Goal: Information Seeking & Learning: Learn about a topic

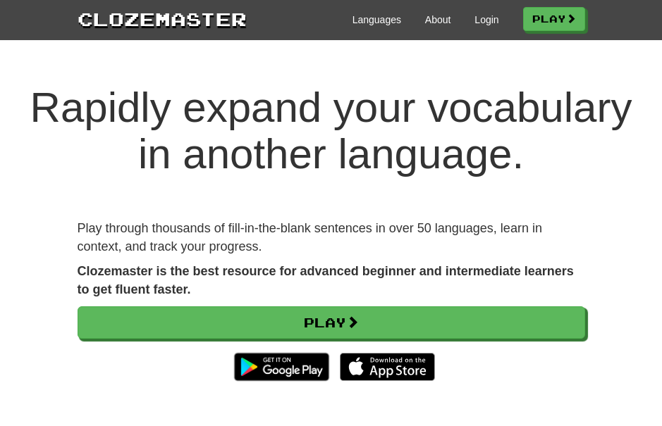
click at [547, 321] on link "Play" at bounding box center [331, 323] width 507 height 32
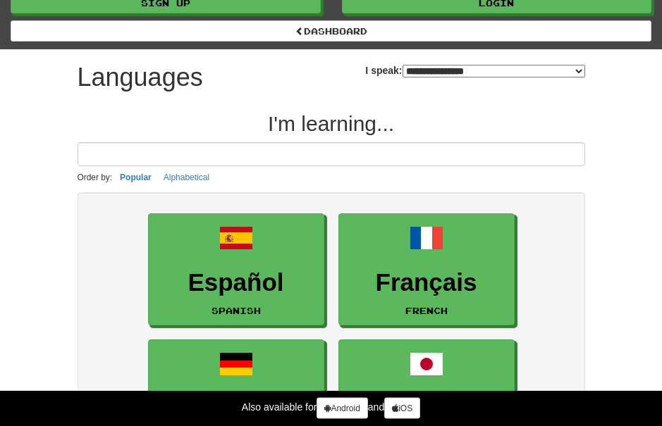
scroll to position [9, 0]
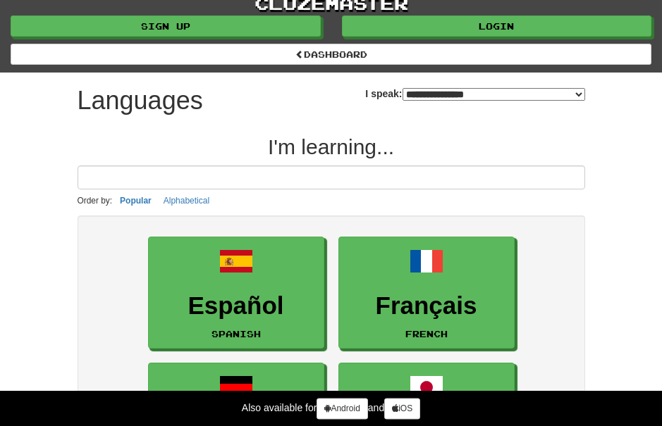
click at [579, 96] on select "**********" at bounding box center [493, 94] width 182 height 13
select select "**********"
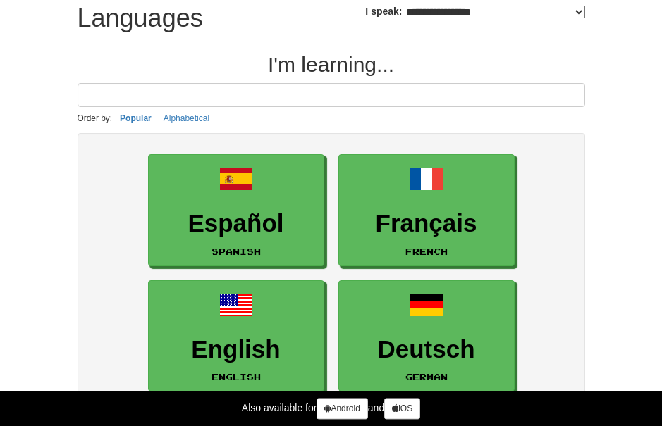
scroll to position [92, 0]
click at [246, 215] on h3 "Español" at bounding box center [236, 223] width 161 height 27
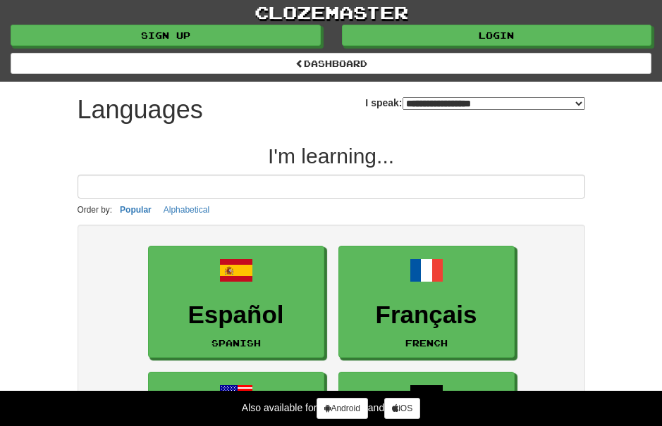
scroll to position [135, 0]
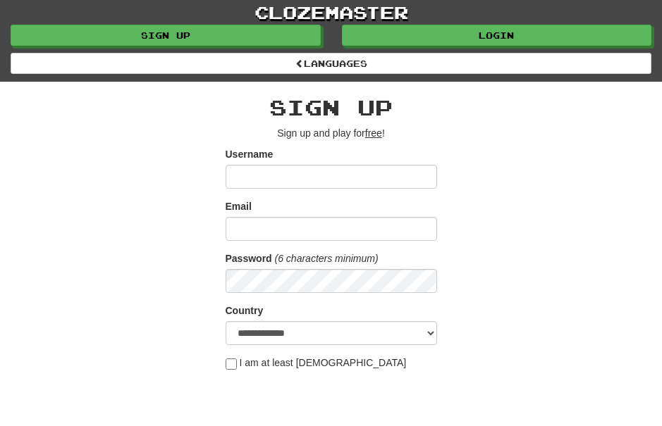
click at [348, 175] on input "Username" at bounding box center [330, 177] width 211 height 24
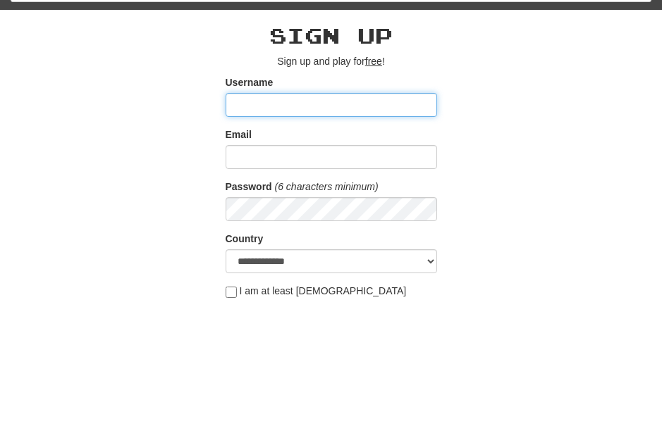
type input "**********"
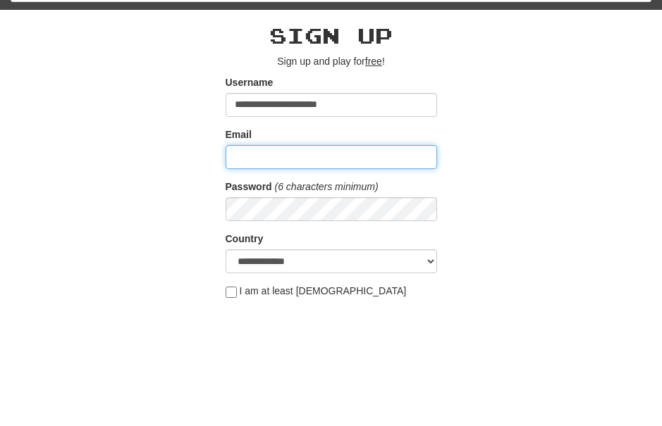
click at [351, 217] on input "Email" at bounding box center [330, 229] width 211 height 24
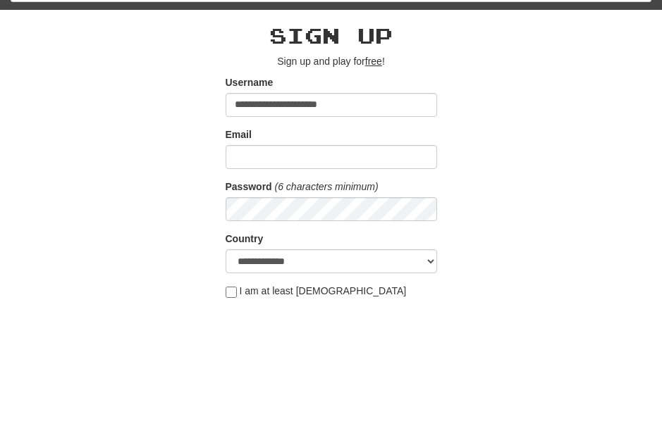
scroll to position [72, 0]
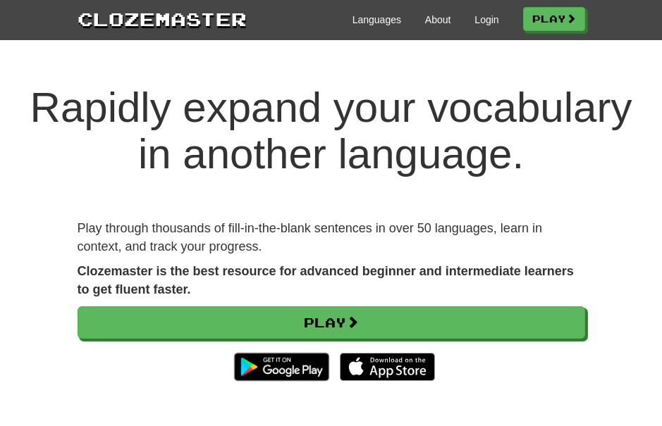
click at [484, 23] on link "Login" at bounding box center [486, 20] width 24 height 14
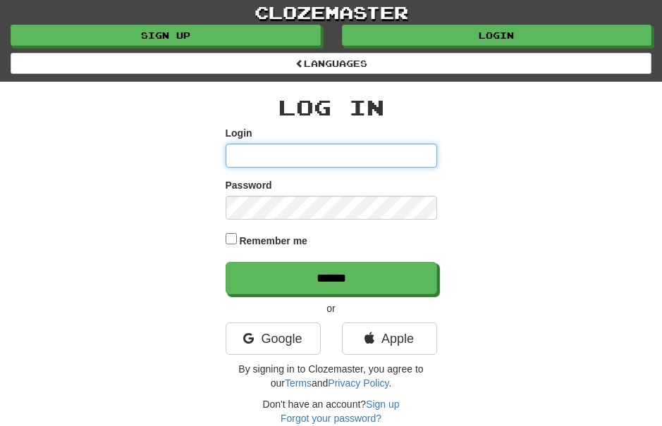
type input "*******"
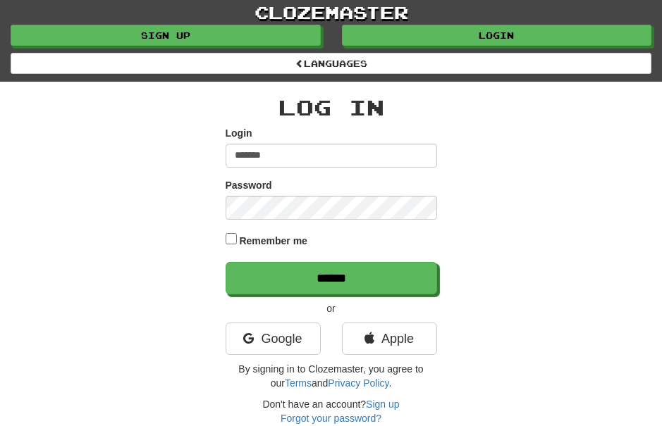
click at [330, 276] on input "******" at bounding box center [330, 278] width 211 height 32
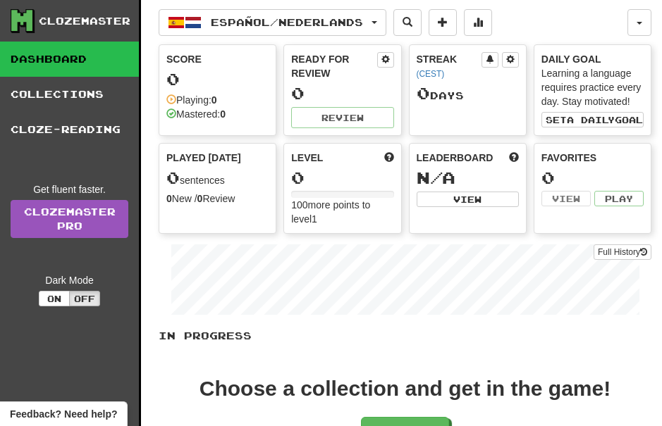
click at [363, 18] on span "Español / Nederlands" at bounding box center [287, 22] width 152 height 12
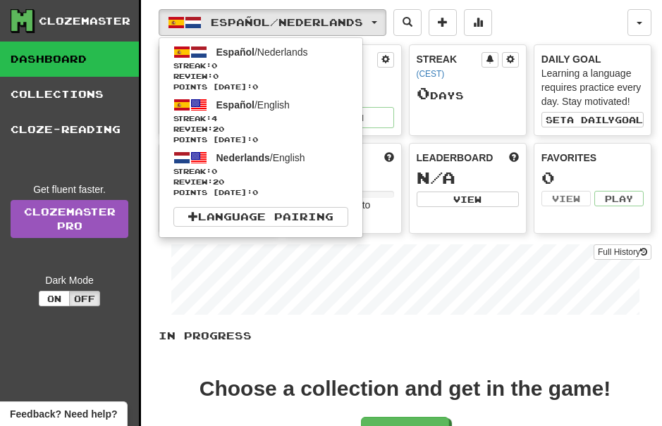
click at [225, 61] on span "Streak: 0" at bounding box center [260, 66] width 175 height 11
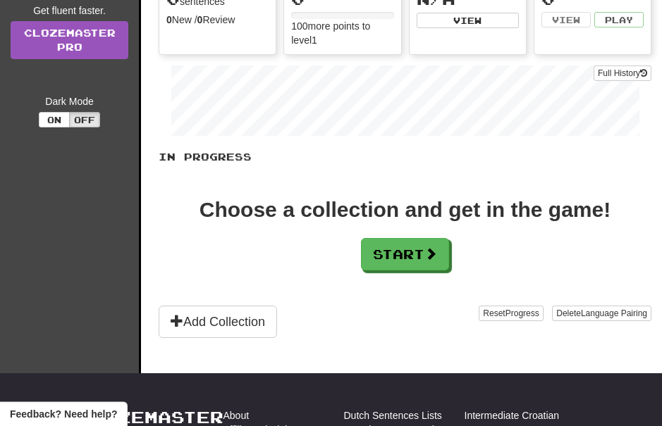
scroll to position [175, 0]
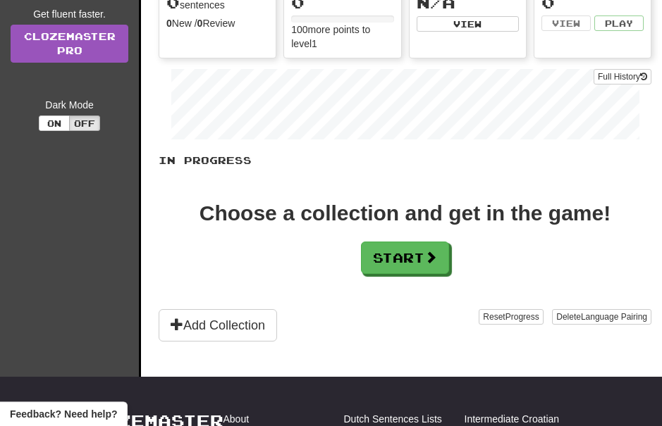
click at [409, 261] on button "Start" at bounding box center [405, 258] width 88 height 32
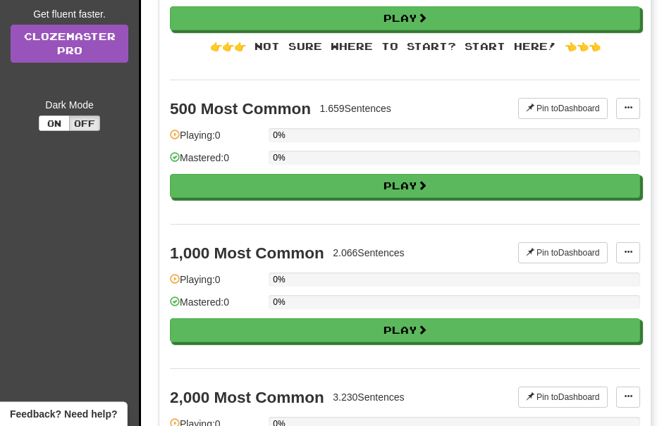
scroll to position [0, 0]
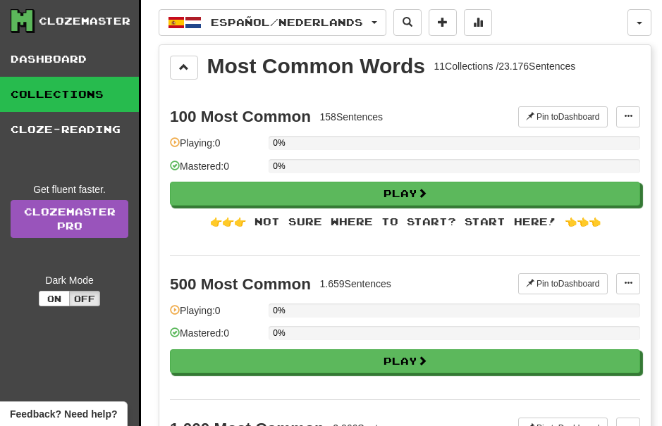
click at [423, 185] on button "Play" at bounding box center [405, 194] width 470 height 24
select select "**"
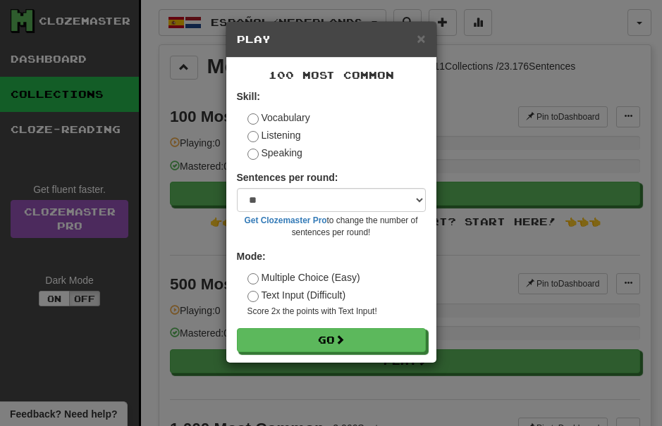
click at [388, 329] on button "Go" at bounding box center [331, 340] width 189 height 24
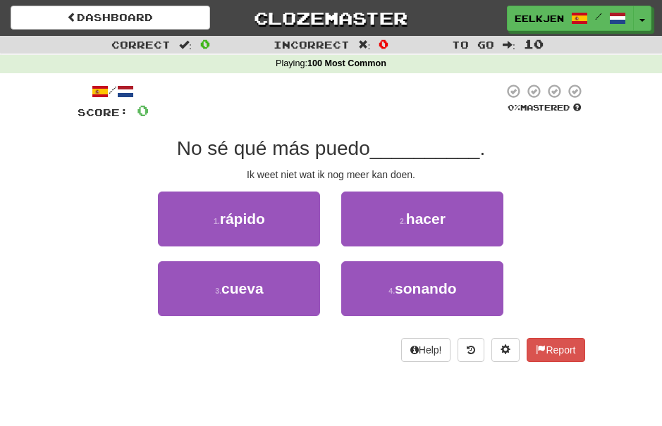
click at [427, 213] on span "hacer" at bounding box center [425, 219] width 39 height 16
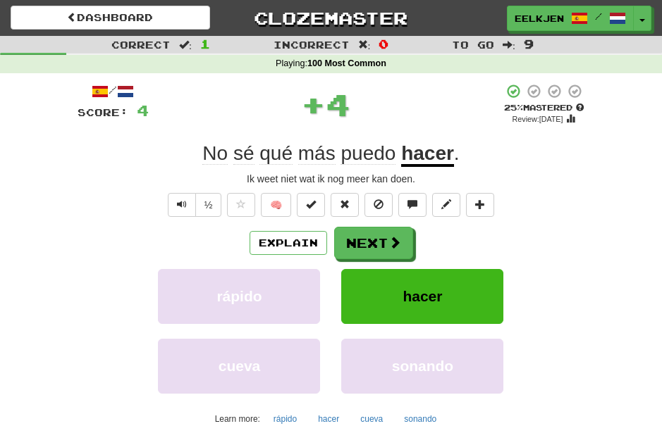
click at [386, 234] on button "Next" at bounding box center [373, 243] width 79 height 32
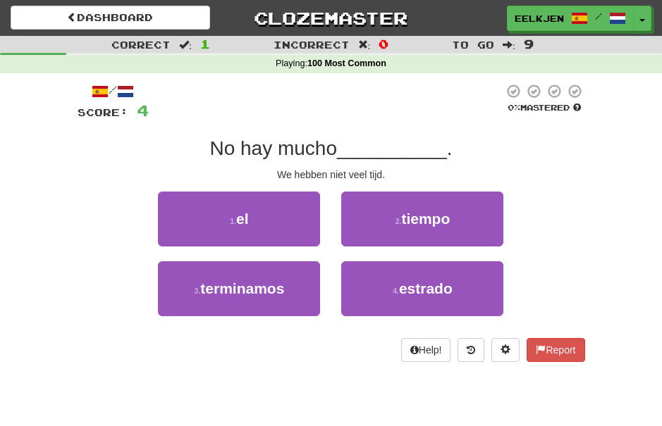
click at [431, 222] on span "tiempo" at bounding box center [425, 219] width 49 height 16
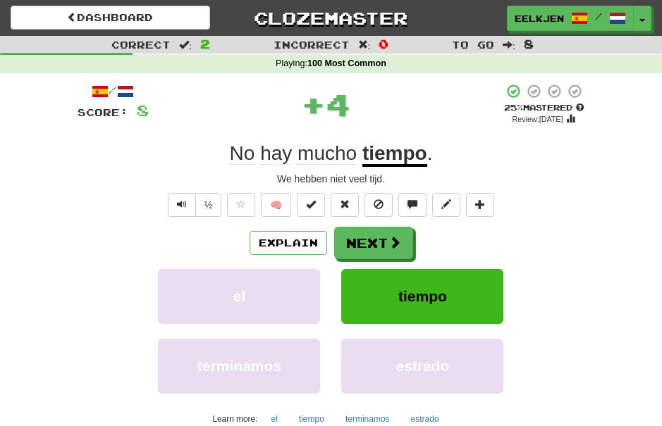
click at [390, 238] on span at bounding box center [394, 242] width 13 height 13
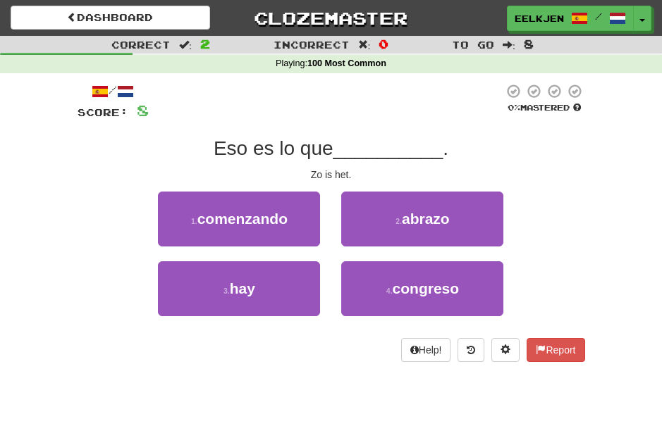
click at [266, 277] on button "3 . hay" at bounding box center [239, 288] width 162 height 55
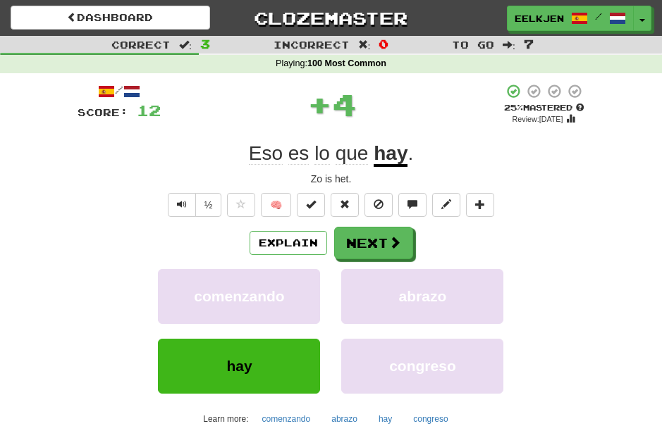
click at [392, 237] on span at bounding box center [394, 242] width 13 height 13
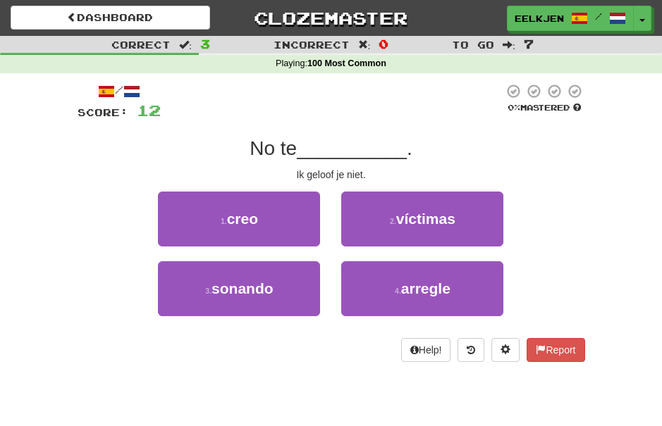
click at [275, 214] on button "1 . creo" at bounding box center [239, 219] width 162 height 55
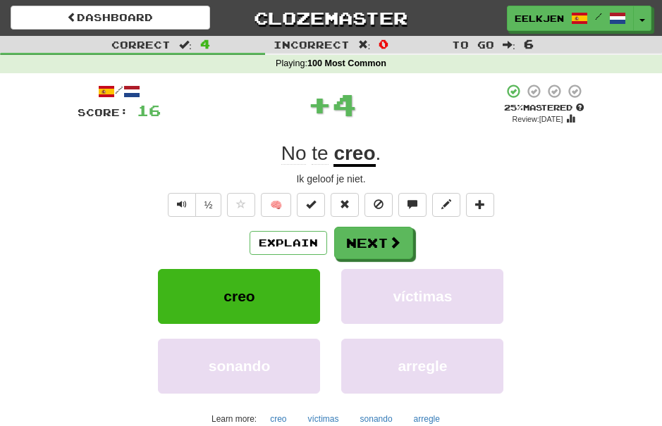
click at [380, 238] on button "Next" at bounding box center [373, 243] width 79 height 32
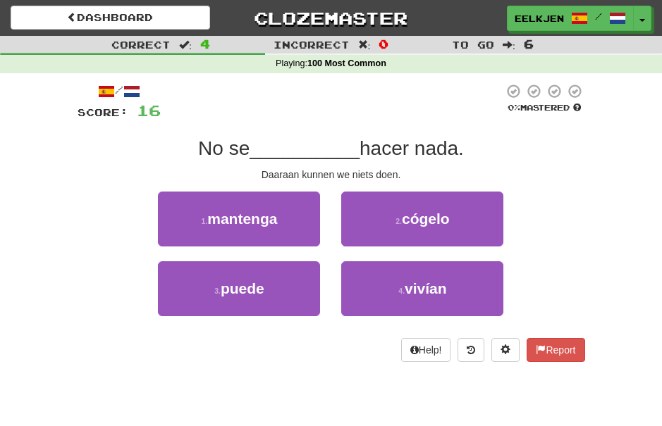
click at [264, 281] on span "puede" at bounding box center [243, 288] width 44 height 16
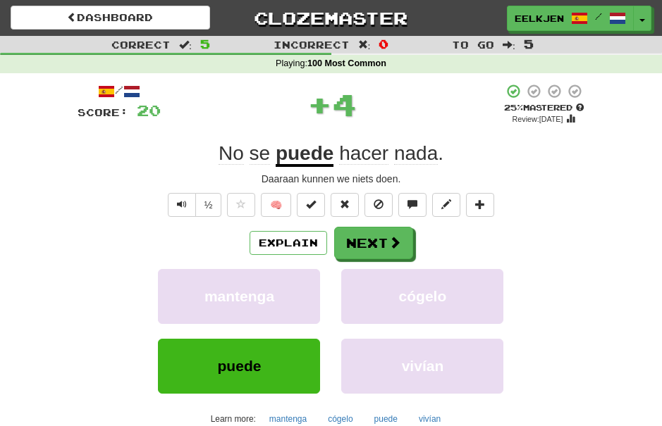
click at [396, 236] on span at bounding box center [394, 242] width 13 height 13
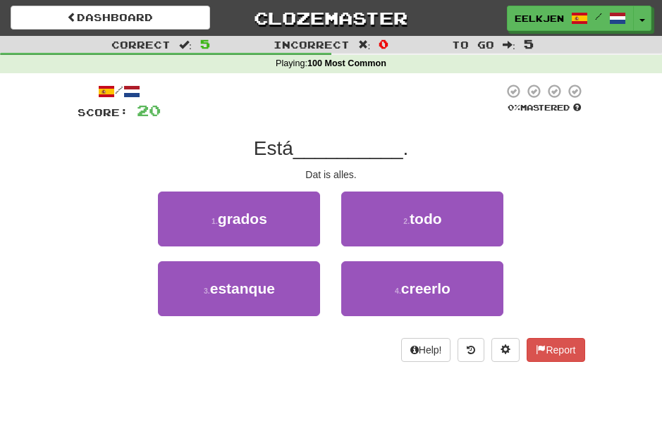
click at [426, 216] on span "todo" at bounding box center [425, 219] width 32 height 16
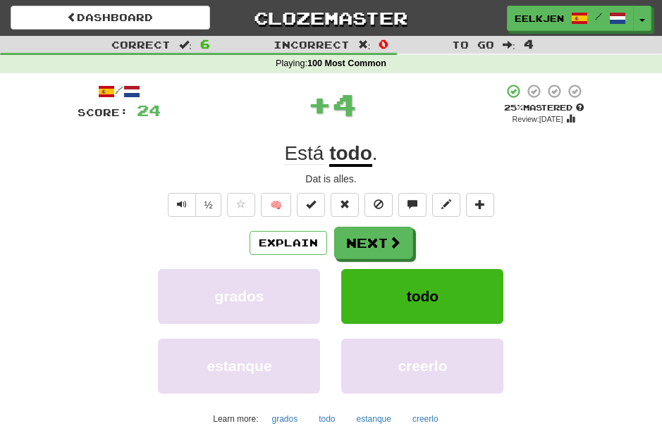
click at [395, 236] on span at bounding box center [394, 242] width 13 height 13
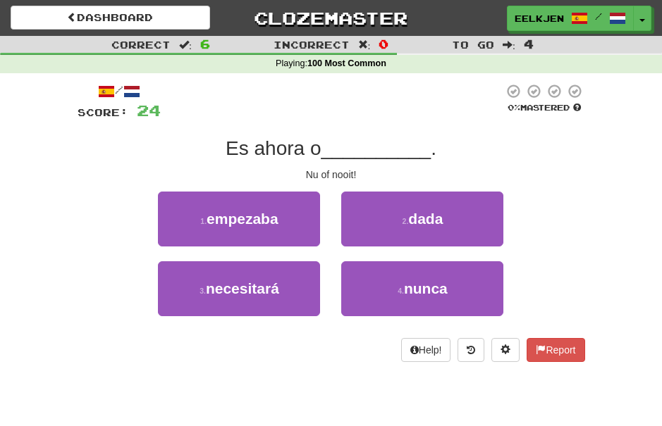
click at [442, 277] on button "4 . nunca" at bounding box center [422, 288] width 162 height 55
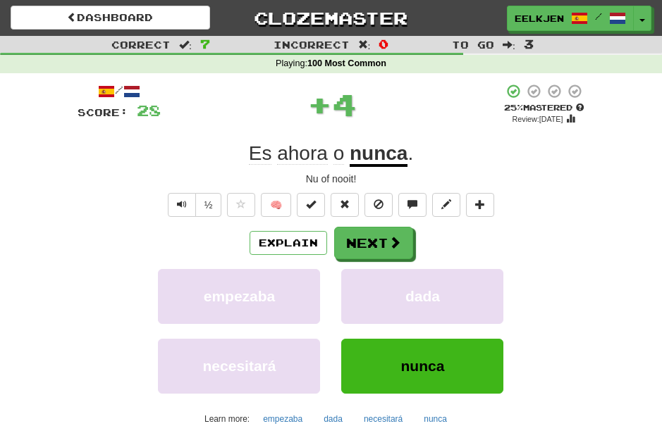
click at [394, 233] on button "Next" at bounding box center [373, 243] width 79 height 32
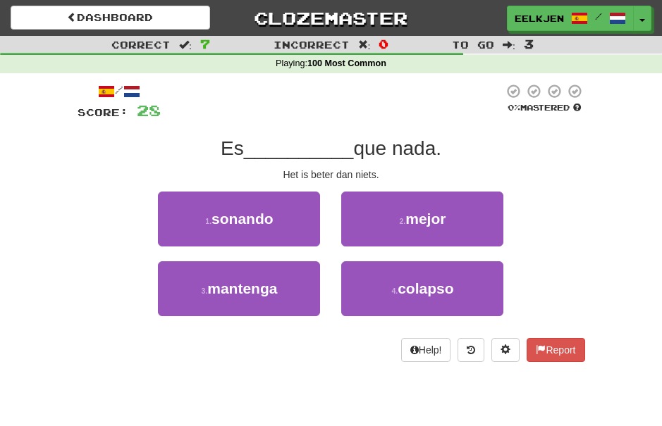
click at [437, 212] on span "mejor" at bounding box center [425, 219] width 40 height 16
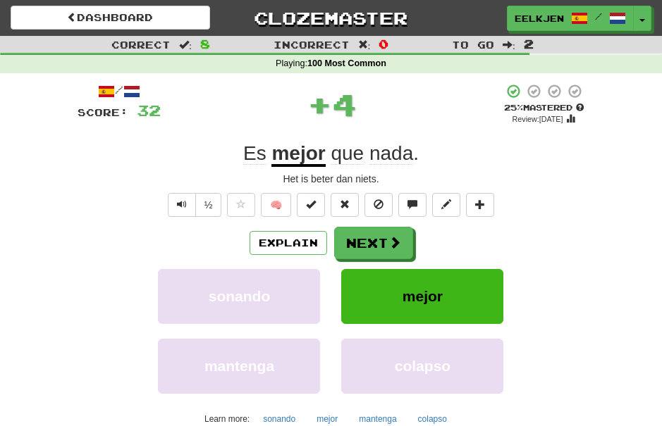
click at [398, 230] on button "Next" at bounding box center [373, 243] width 79 height 32
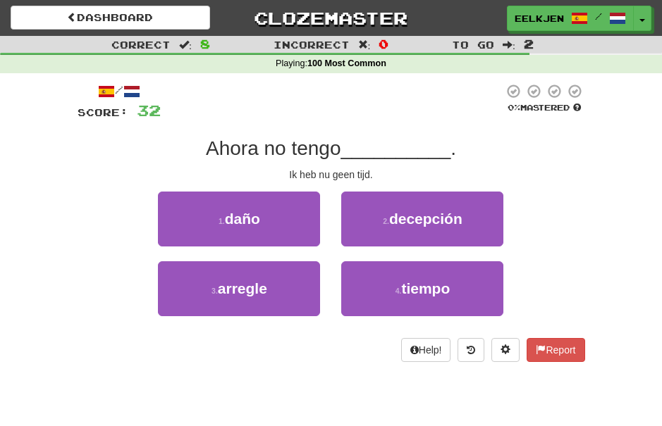
click at [445, 280] on span "tiempo" at bounding box center [425, 288] width 49 height 16
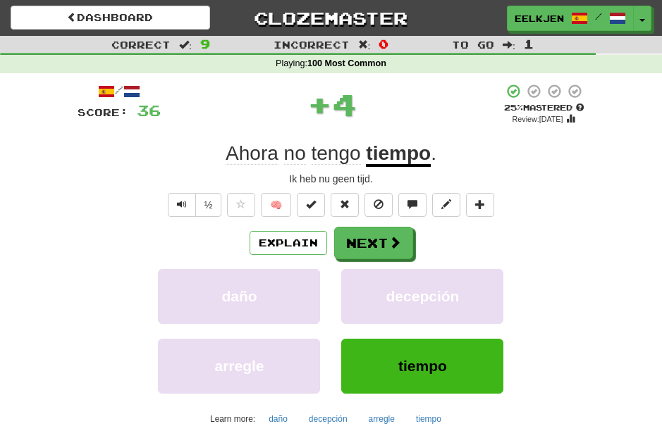
click at [401, 235] on button "Next" at bounding box center [373, 243] width 79 height 32
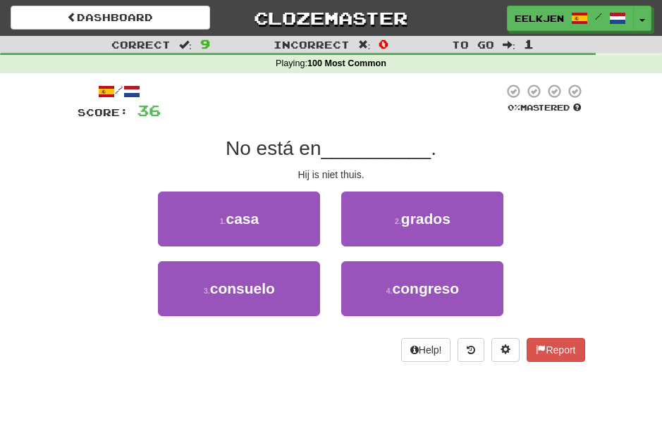
click at [270, 223] on button "1 . casa" at bounding box center [239, 219] width 162 height 55
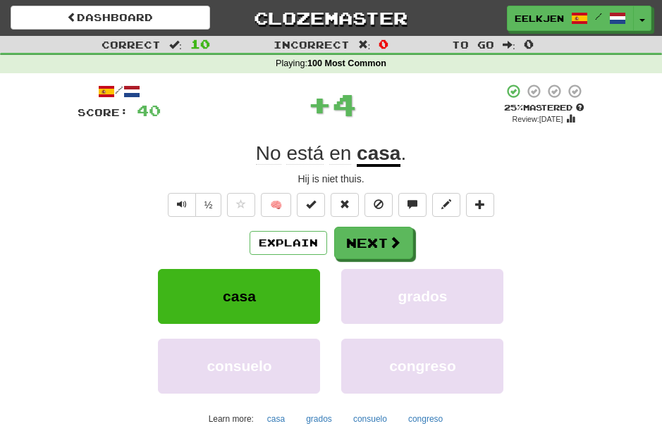
click at [400, 237] on button "Next" at bounding box center [373, 243] width 79 height 32
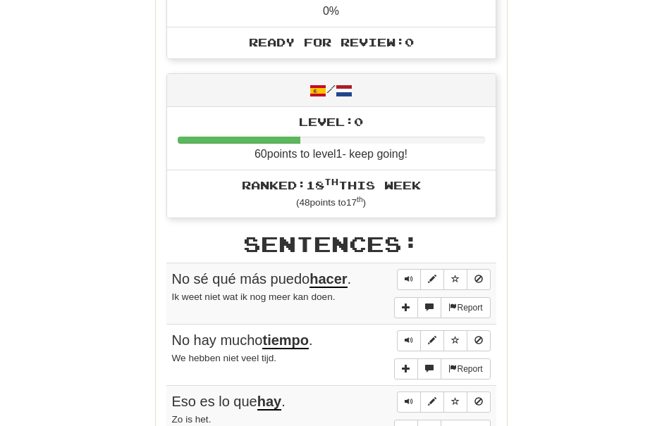
scroll to position [593, 0]
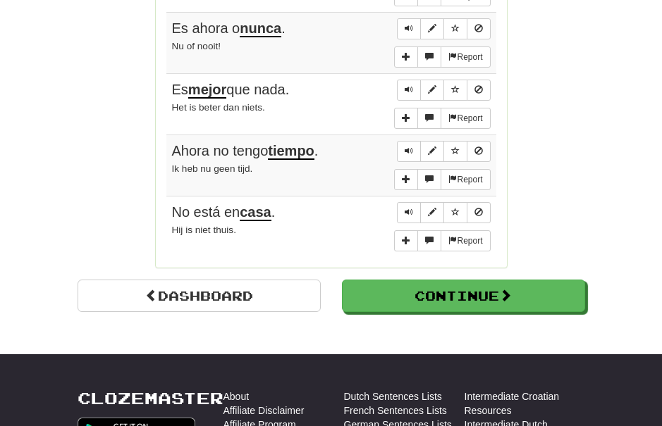
click at [549, 282] on button "Continue" at bounding box center [463, 296] width 243 height 32
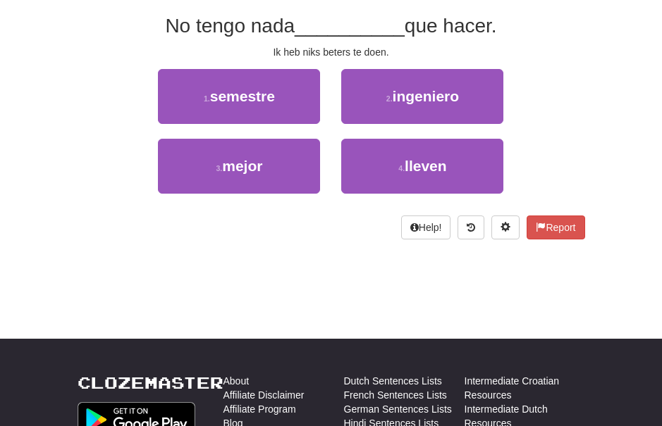
scroll to position [0, 0]
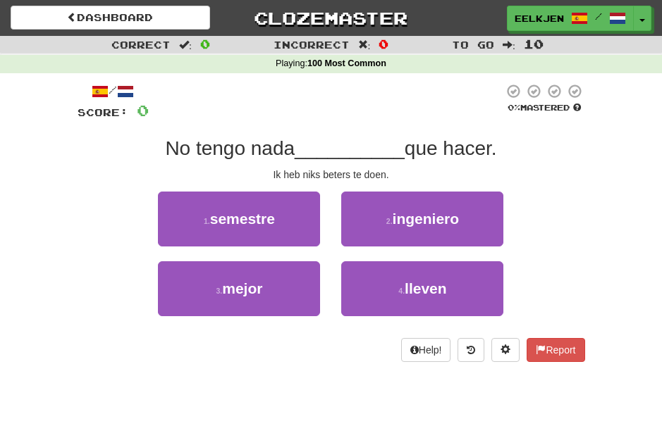
click at [271, 290] on button "3 . mejor" at bounding box center [239, 288] width 162 height 55
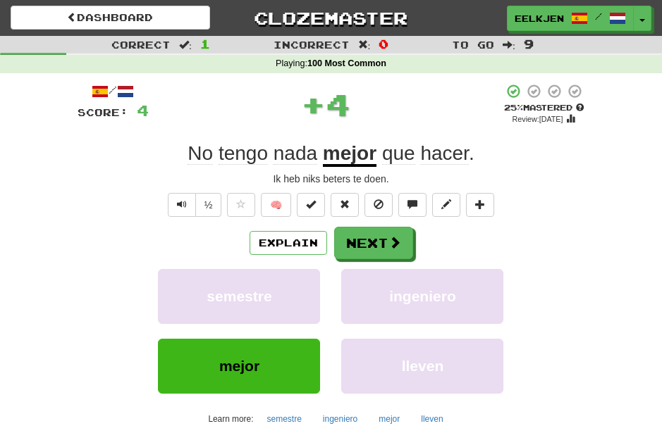
click at [398, 236] on span at bounding box center [394, 242] width 13 height 13
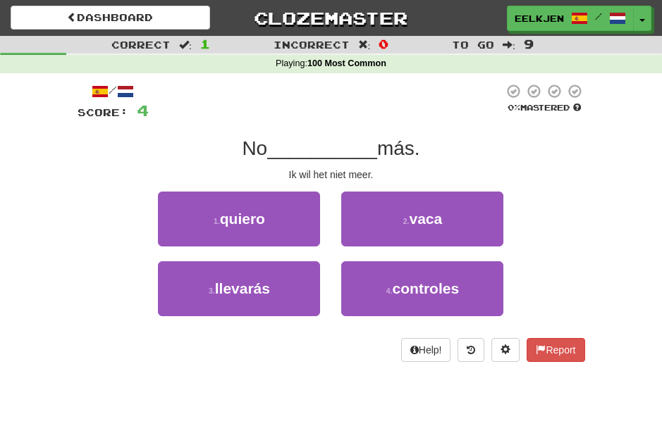
click at [254, 213] on span "quiero" at bounding box center [242, 219] width 45 height 16
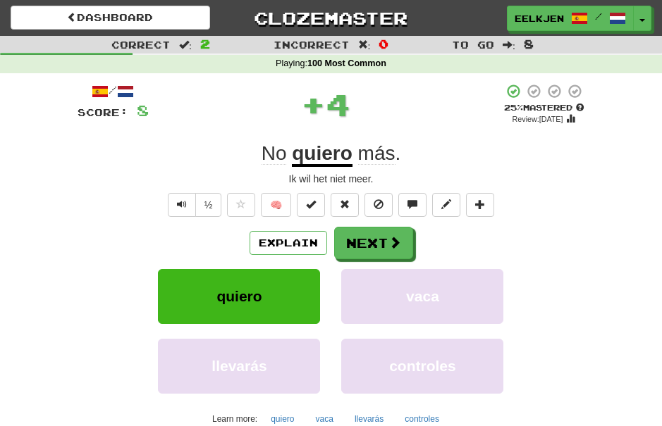
click at [392, 240] on span at bounding box center [394, 242] width 13 height 13
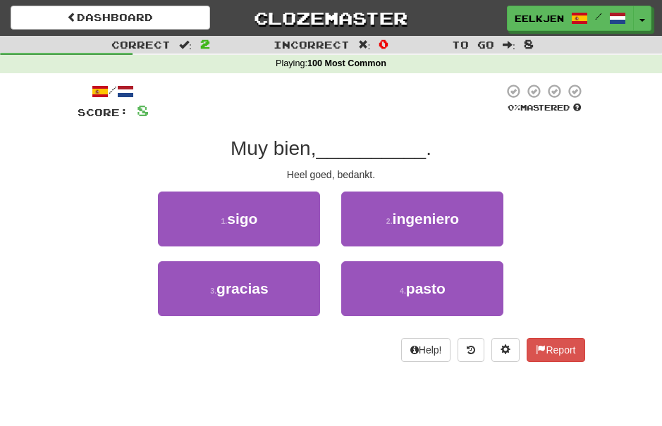
click at [280, 281] on button "3 . gracias" at bounding box center [239, 288] width 162 height 55
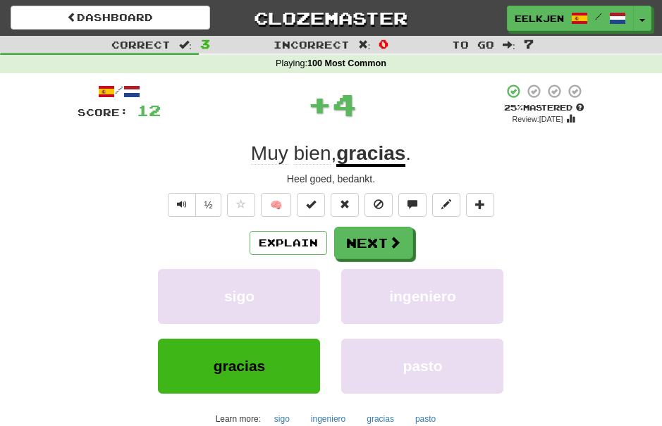
click at [383, 239] on button "Next" at bounding box center [373, 243] width 79 height 32
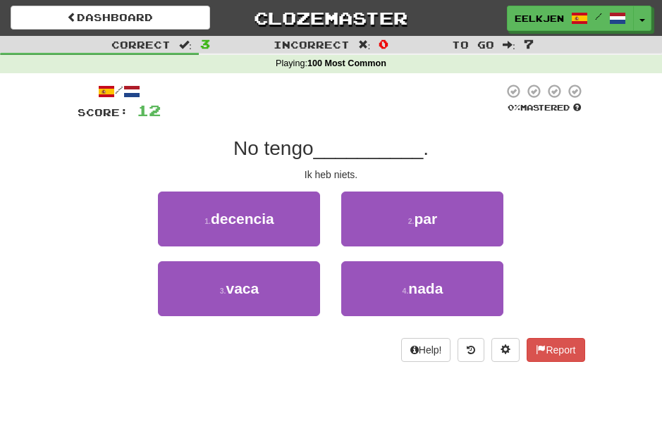
click at [429, 290] on span "nada" at bounding box center [425, 288] width 35 height 16
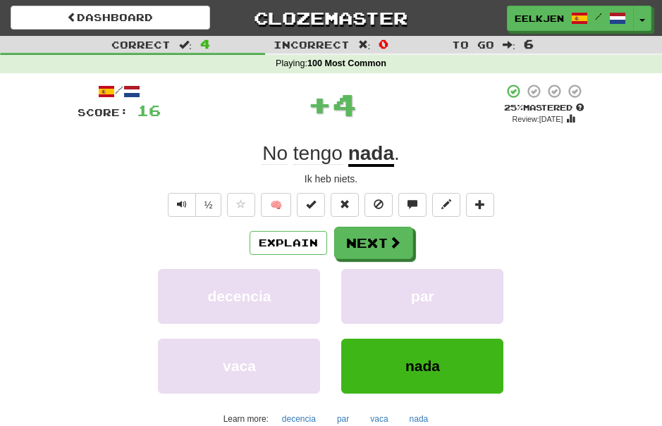
click at [388, 230] on button "Next" at bounding box center [373, 243] width 79 height 32
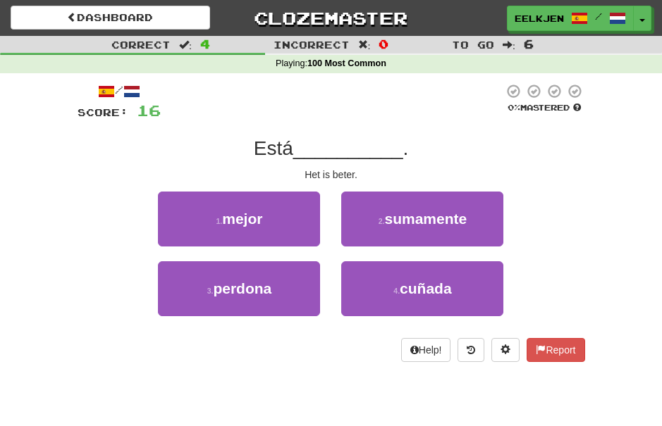
click at [278, 225] on button "1 . mejor" at bounding box center [239, 219] width 162 height 55
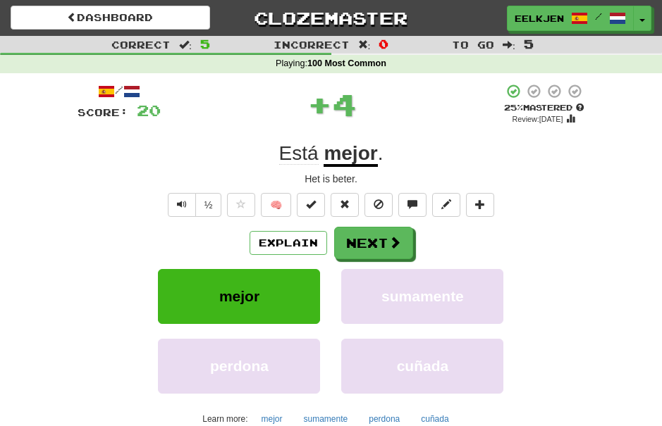
click at [390, 239] on span at bounding box center [394, 242] width 13 height 13
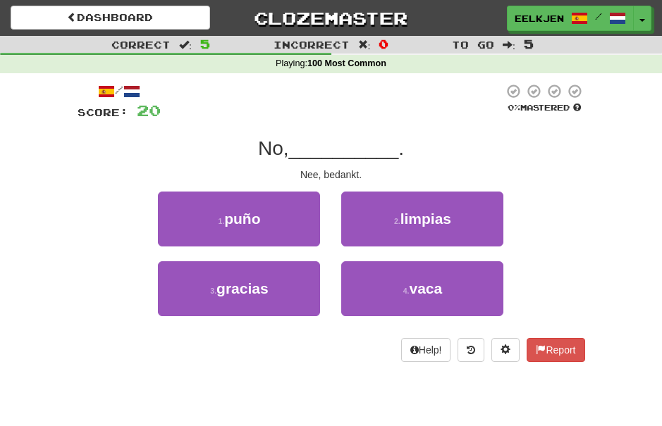
click at [284, 285] on button "3 . gracias" at bounding box center [239, 288] width 162 height 55
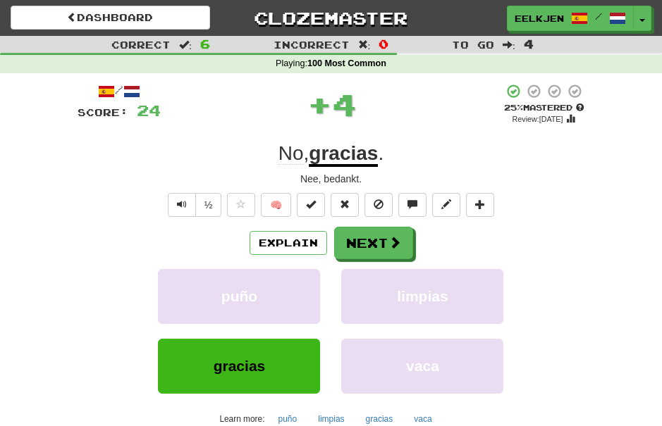
click at [378, 240] on button "Next" at bounding box center [373, 243] width 79 height 32
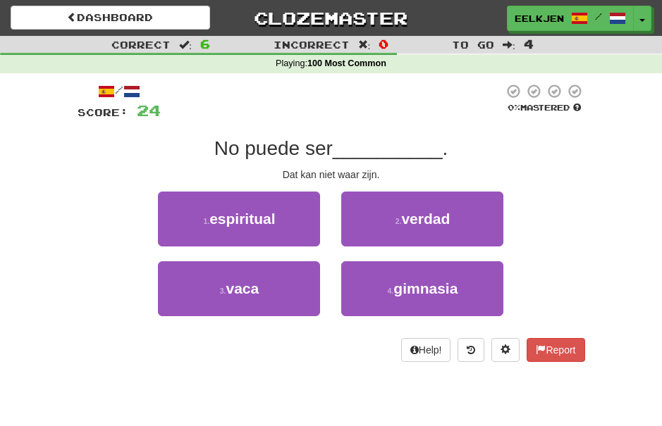
click at [432, 218] on span "verdad" at bounding box center [425, 219] width 49 height 16
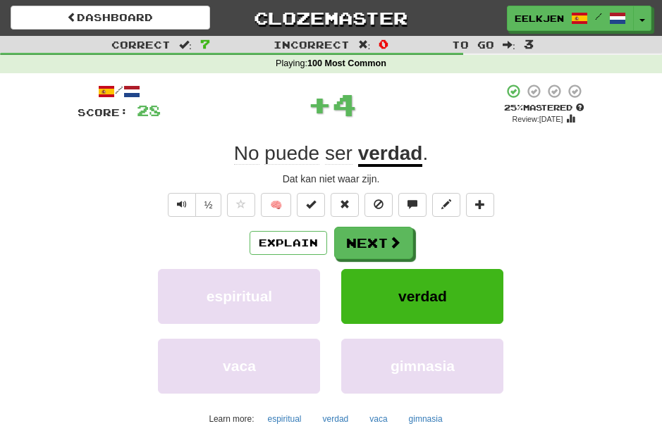
click at [393, 241] on span at bounding box center [394, 242] width 13 height 13
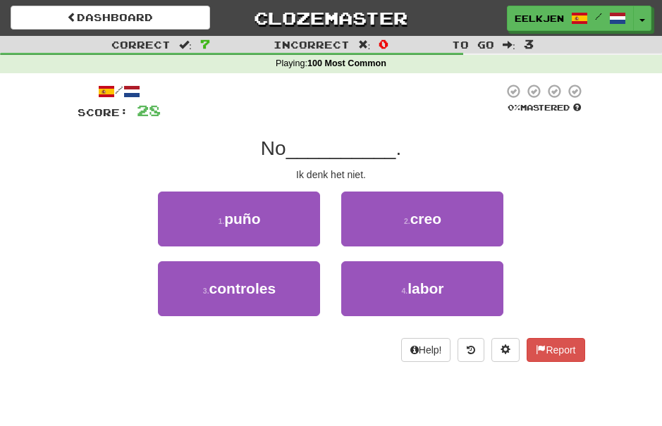
click at [437, 217] on span "creo" at bounding box center [425, 219] width 31 height 16
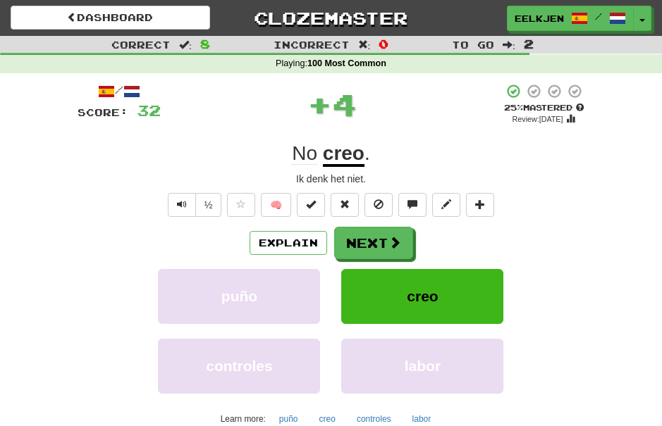
click at [397, 236] on span at bounding box center [394, 242] width 13 height 13
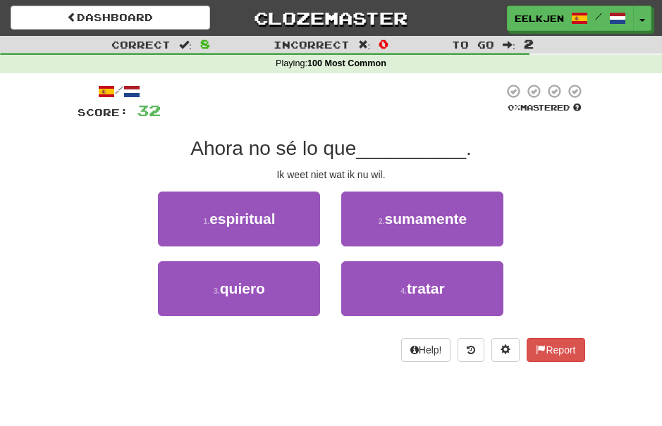
click at [273, 283] on button "3 . quiero" at bounding box center [239, 288] width 162 height 55
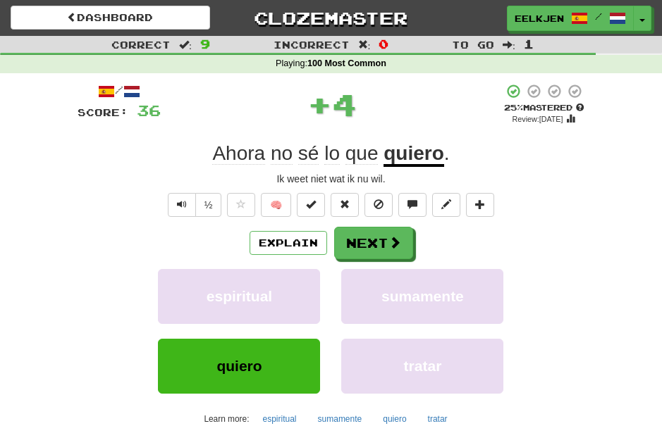
click at [387, 230] on button "Next" at bounding box center [373, 243] width 79 height 32
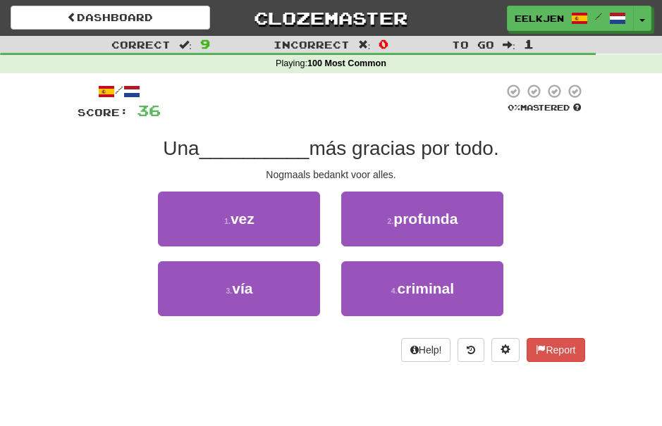
click at [262, 216] on button "1 . vez" at bounding box center [239, 219] width 162 height 55
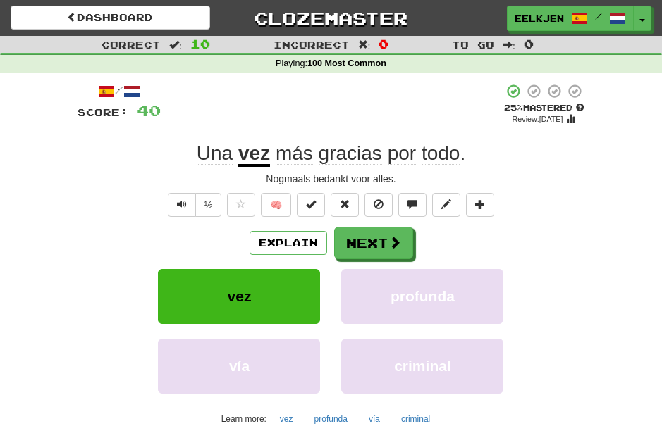
click at [393, 236] on span at bounding box center [394, 242] width 13 height 13
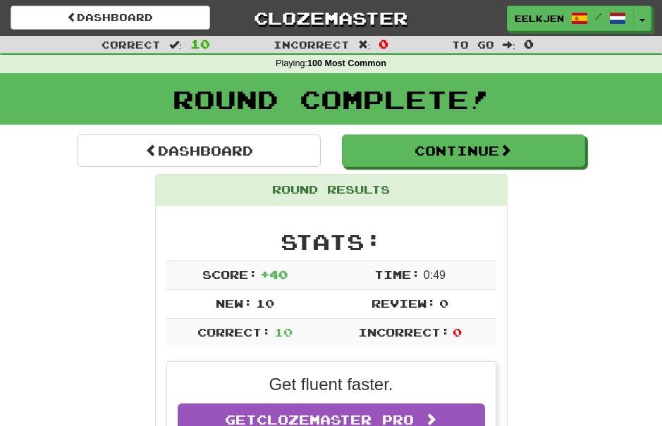
click at [507, 146] on span at bounding box center [505, 150] width 13 height 13
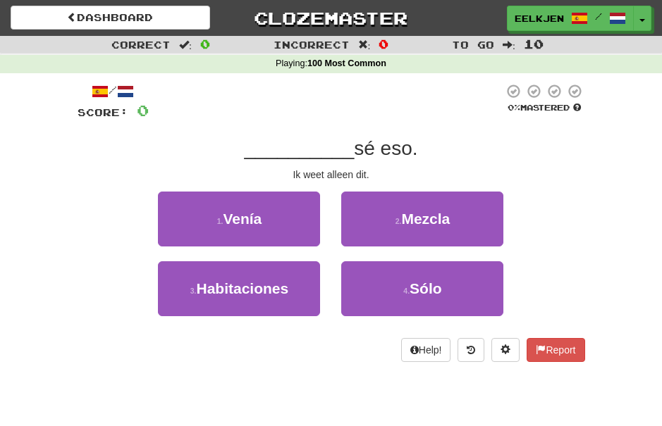
click at [429, 285] on span "Sólo" at bounding box center [425, 288] width 32 height 16
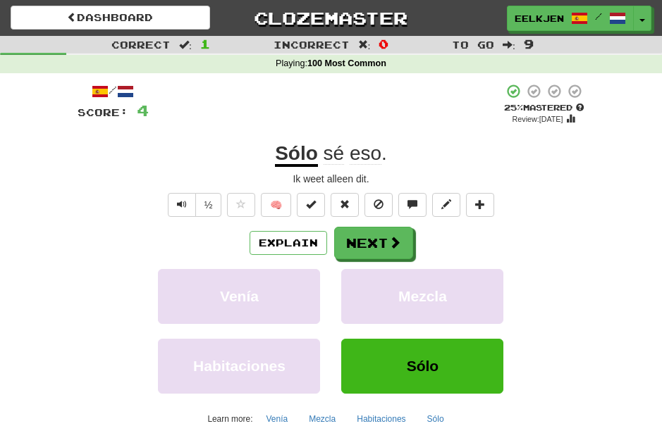
click at [384, 233] on button "Next" at bounding box center [373, 243] width 79 height 32
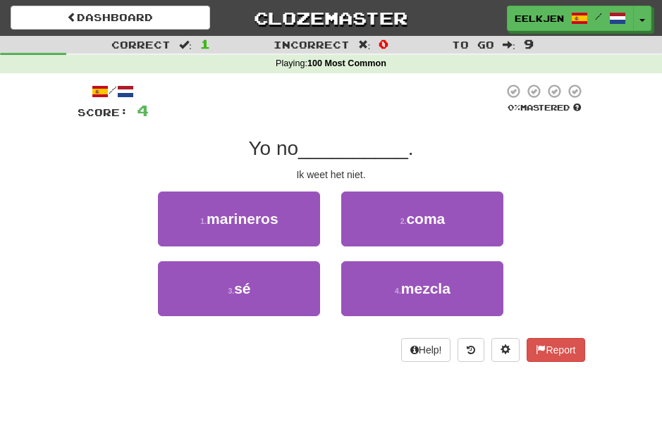
click at [249, 289] on span "sé" at bounding box center [242, 288] width 16 height 16
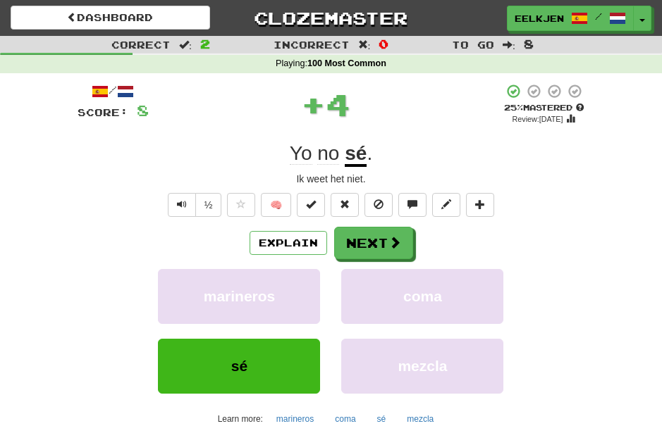
click at [393, 233] on button "Next" at bounding box center [373, 243] width 79 height 32
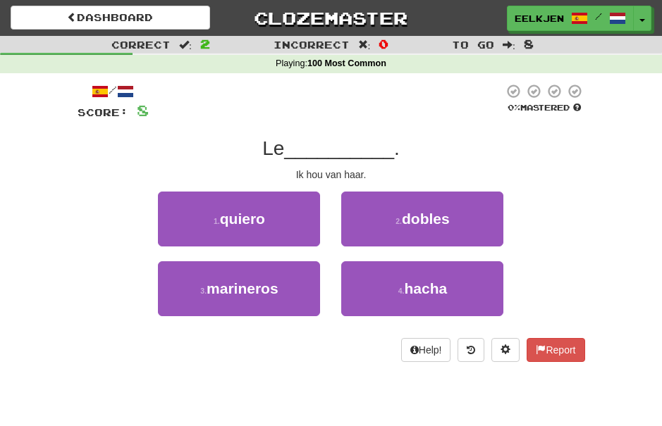
click at [261, 216] on span "quiero" at bounding box center [242, 219] width 45 height 16
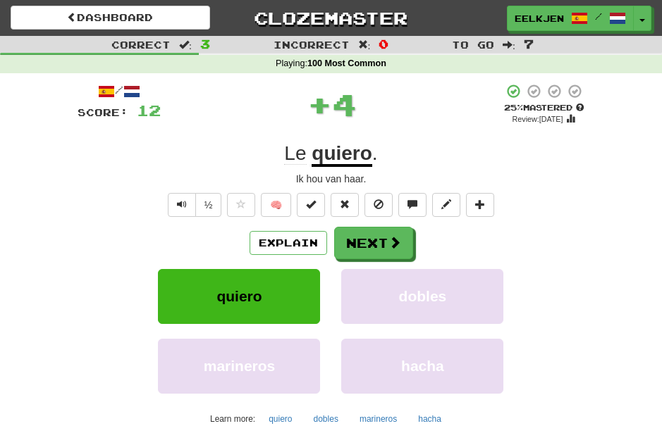
click at [395, 240] on span at bounding box center [394, 242] width 13 height 13
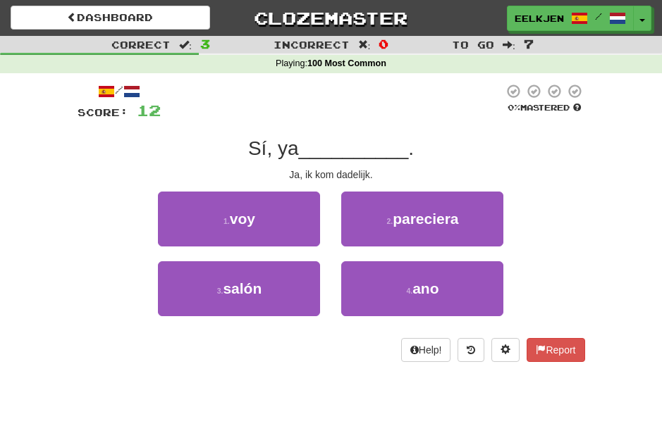
click at [245, 216] on span "voy" at bounding box center [242, 219] width 25 height 16
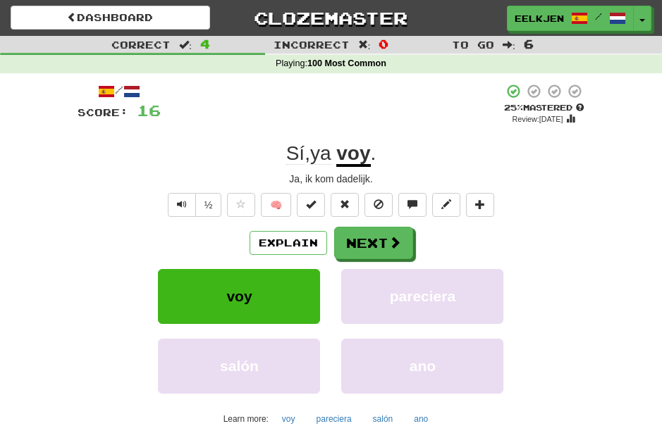
click at [400, 237] on span at bounding box center [394, 242] width 13 height 13
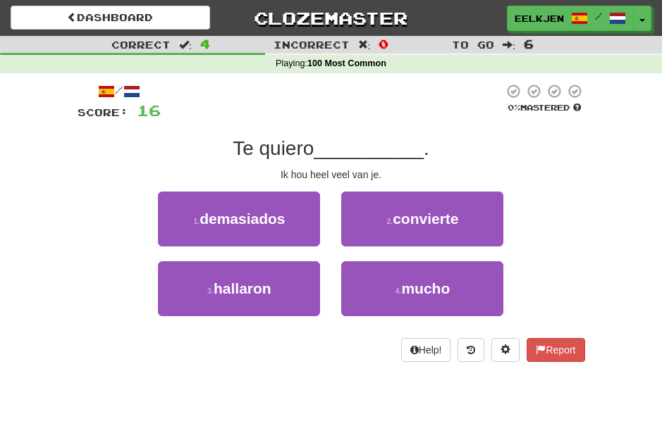
click at [431, 289] on span "mucho" at bounding box center [425, 288] width 49 height 16
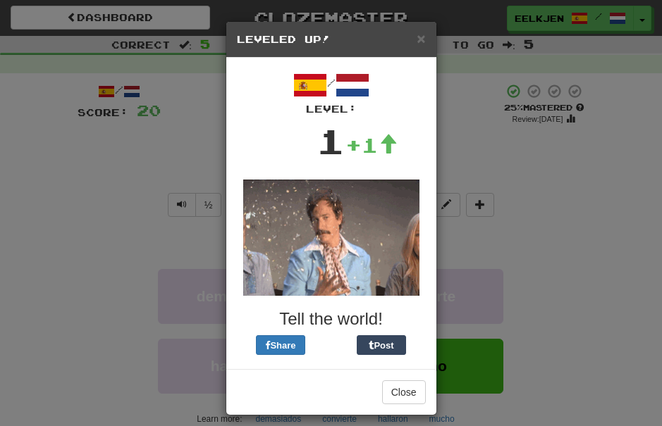
click at [409, 383] on button "Close" at bounding box center [404, 392] width 44 height 24
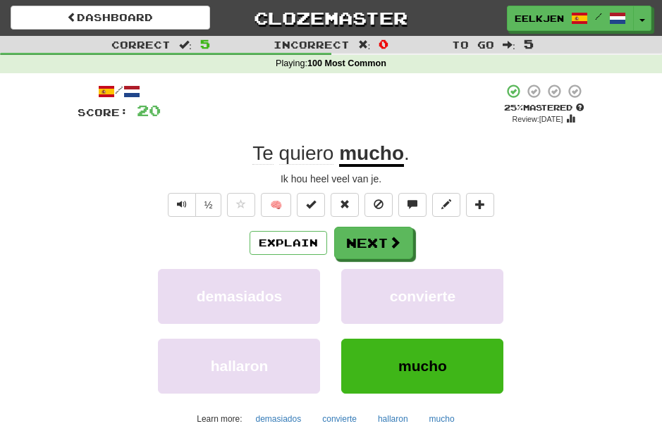
click at [395, 237] on span at bounding box center [394, 242] width 13 height 13
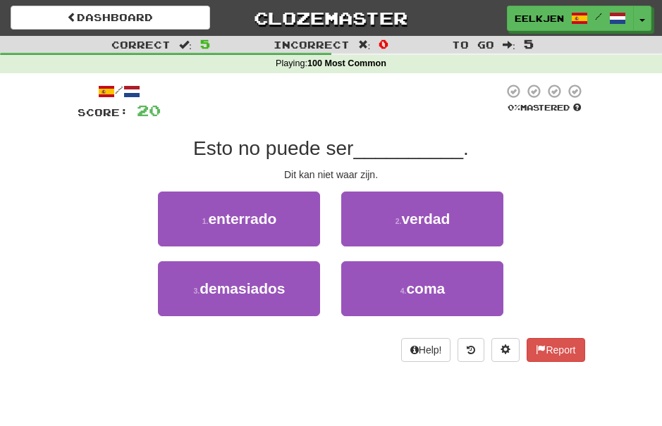
click at [453, 223] on button "2 . verdad" at bounding box center [422, 219] width 162 height 55
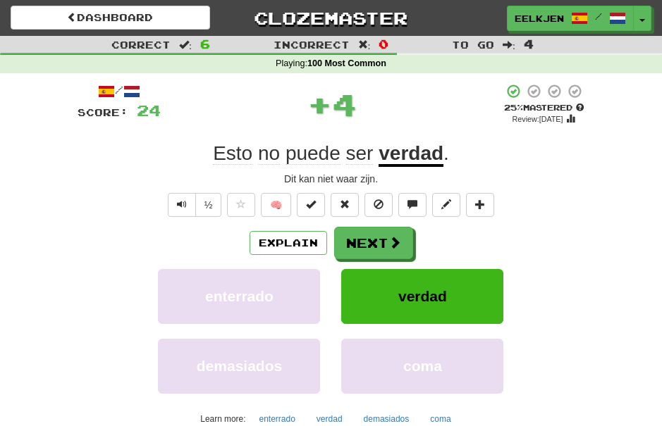
click at [397, 240] on span at bounding box center [394, 242] width 13 height 13
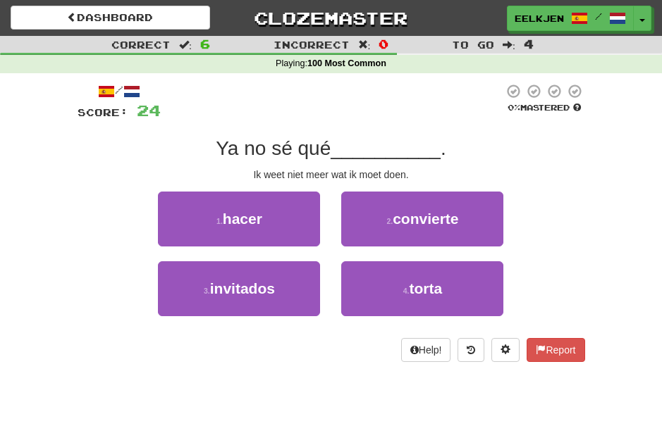
click at [255, 212] on span "hacer" at bounding box center [242, 219] width 39 height 16
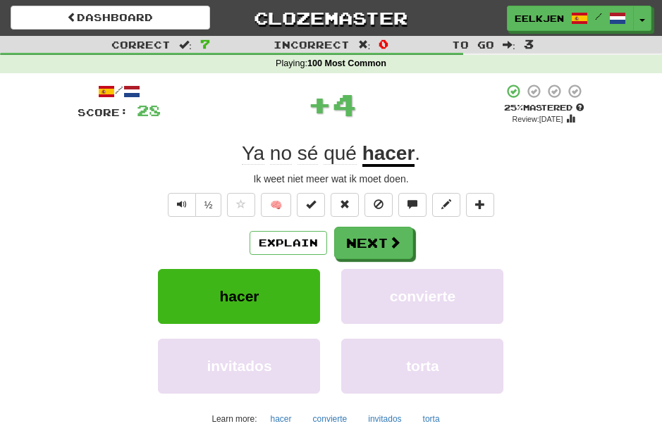
click at [391, 239] on span at bounding box center [394, 242] width 13 height 13
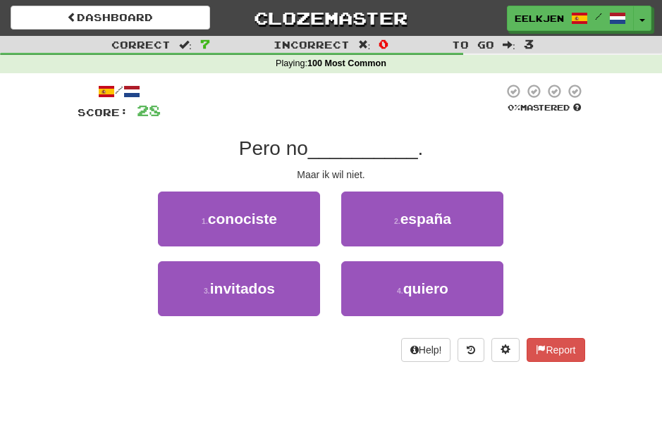
click at [432, 281] on span "quiero" at bounding box center [425, 288] width 45 height 16
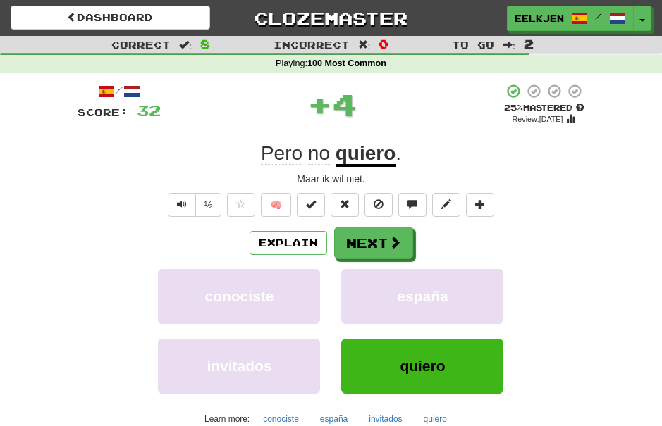
click at [392, 233] on button "Next" at bounding box center [373, 243] width 79 height 32
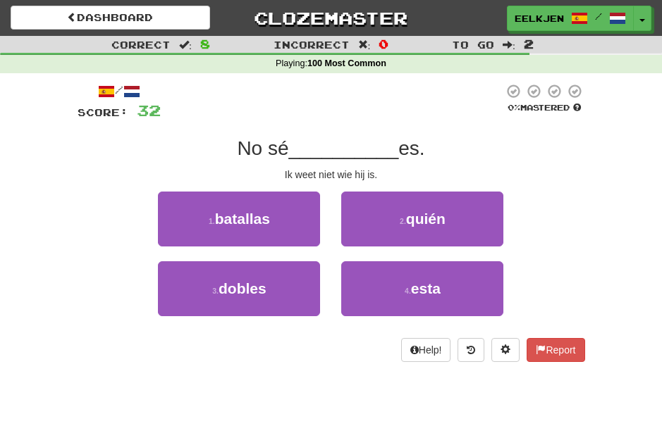
click at [437, 221] on span "quién" at bounding box center [425, 219] width 39 height 16
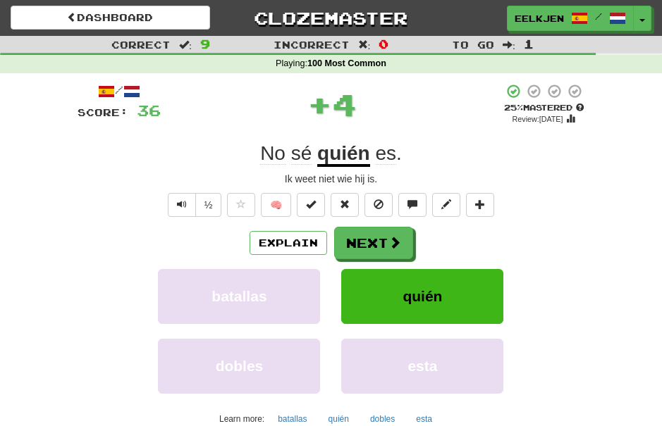
click at [386, 235] on button "Next" at bounding box center [373, 243] width 79 height 32
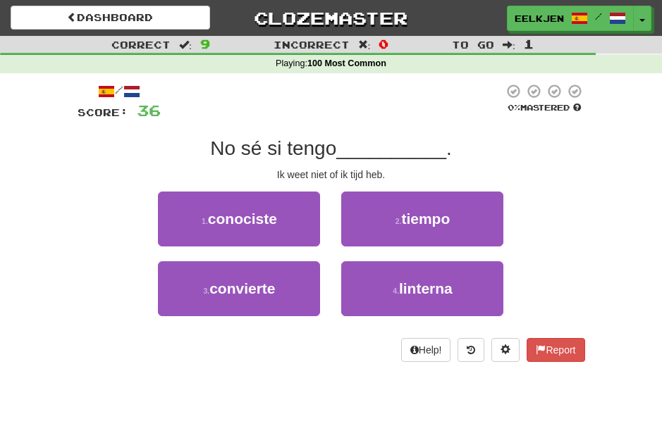
click at [438, 222] on span "tiempo" at bounding box center [425, 219] width 49 height 16
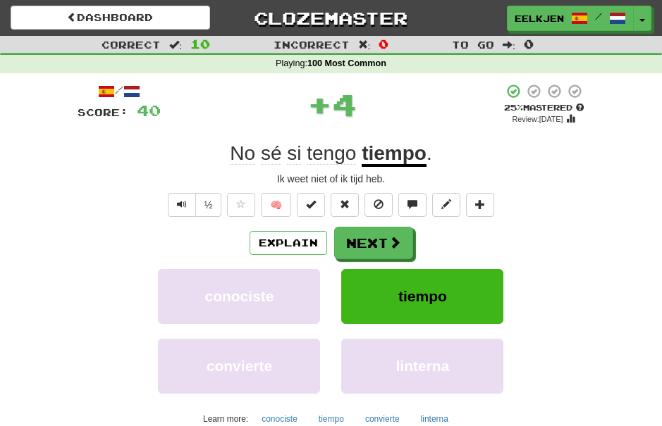
click at [398, 233] on button "Next" at bounding box center [373, 243] width 79 height 32
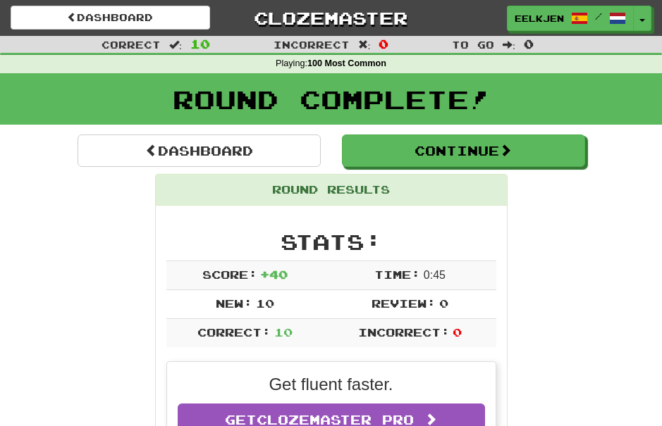
click at [543, 150] on button "Continue" at bounding box center [463, 151] width 243 height 32
